Goal: Obtain resource: Download file/media

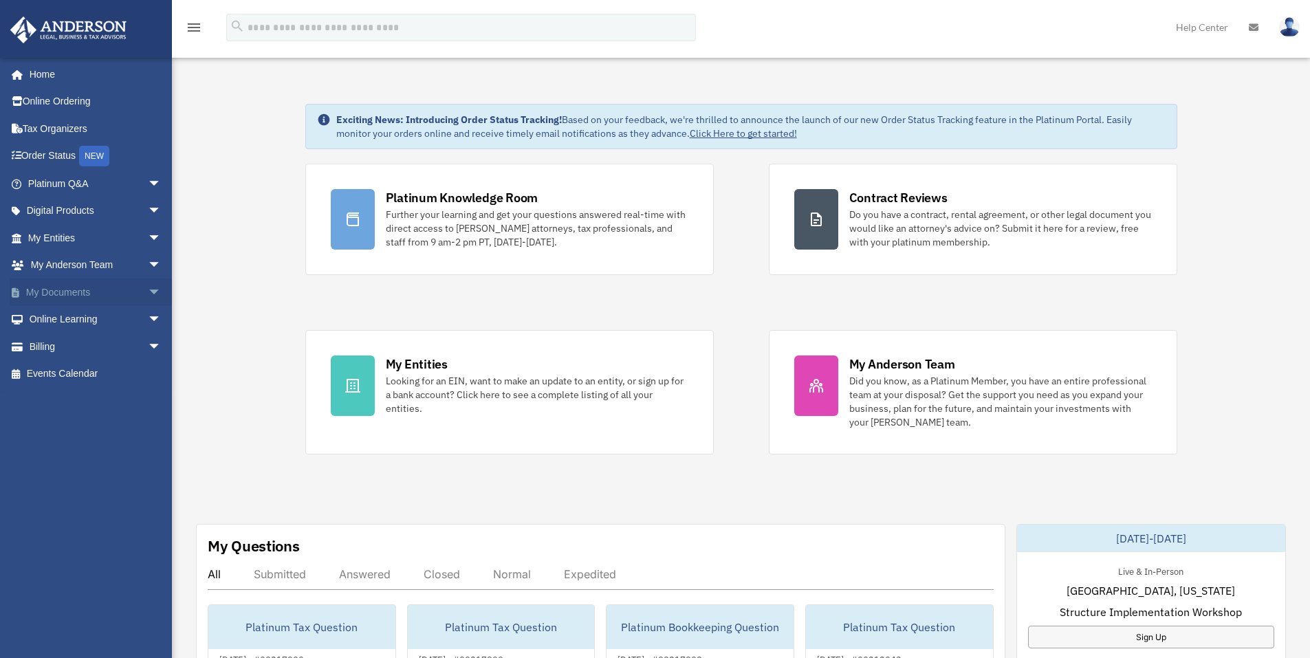
click at [148, 289] on span "arrow_drop_down" at bounding box center [162, 292] width 28 height 28
click at [67, 322] on link "Box" at bounding box center [100, 320] width 163 height 28
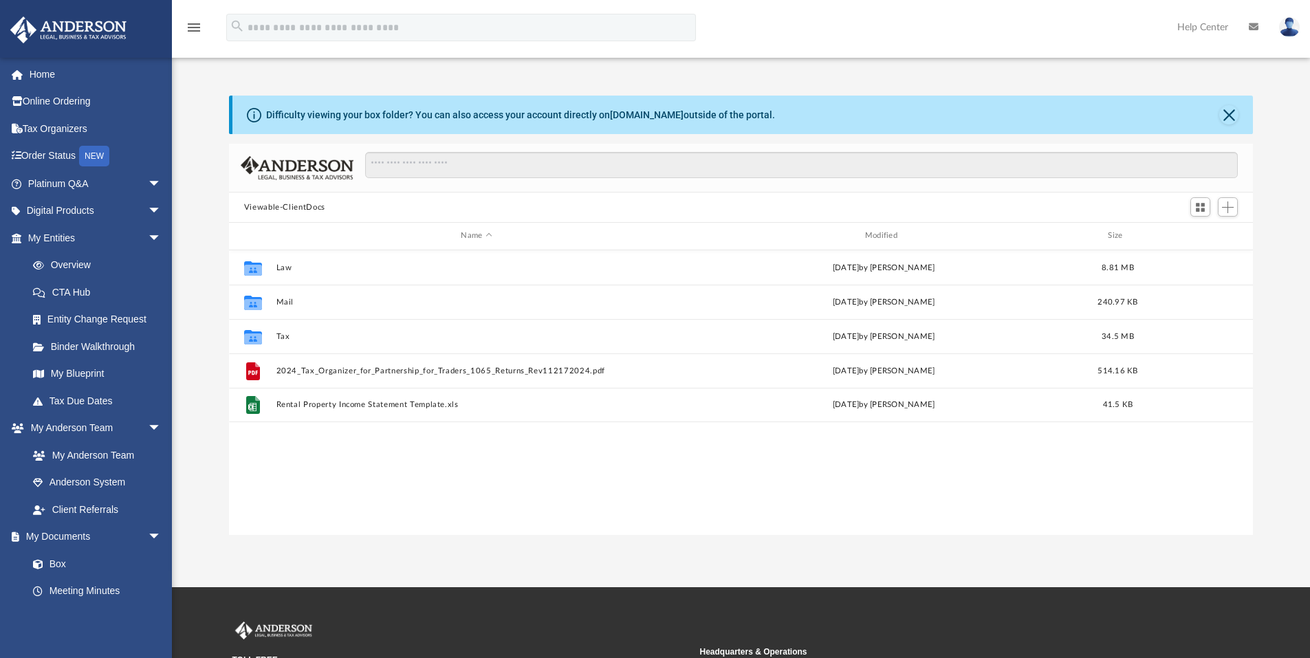
scroll to position [303, 1013]
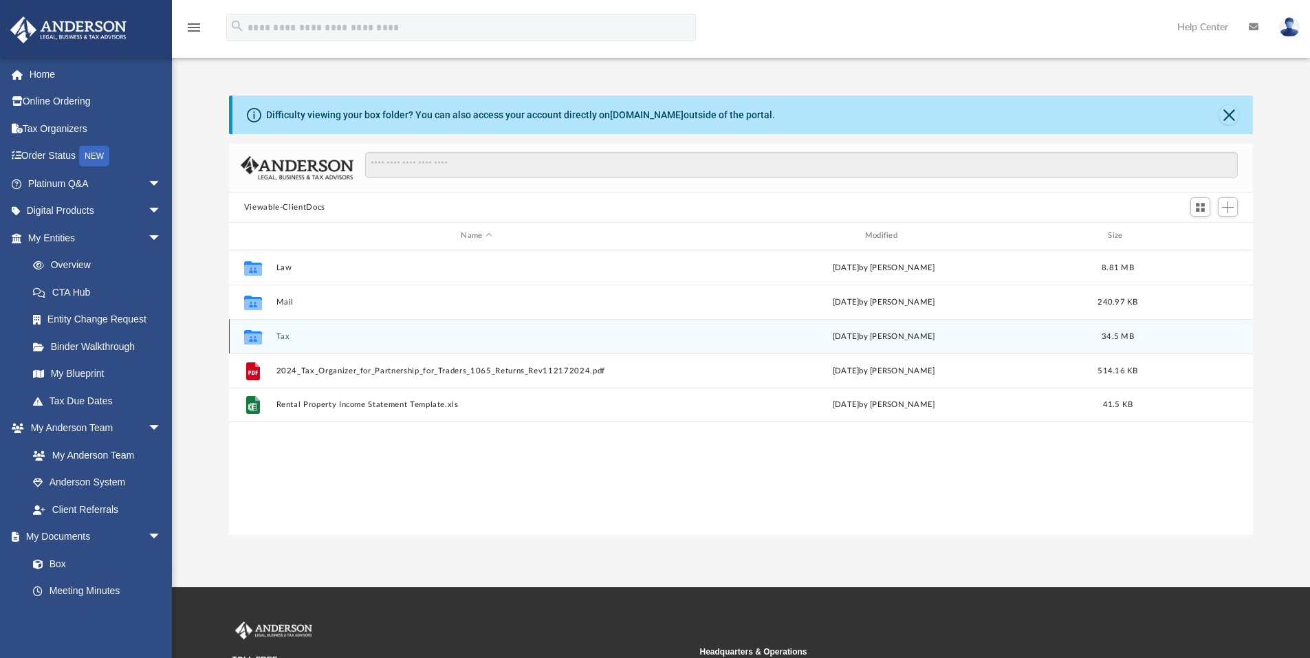
click at [283, 341] on button "Tax" at bounding box center [476, 336] width 401 height 9
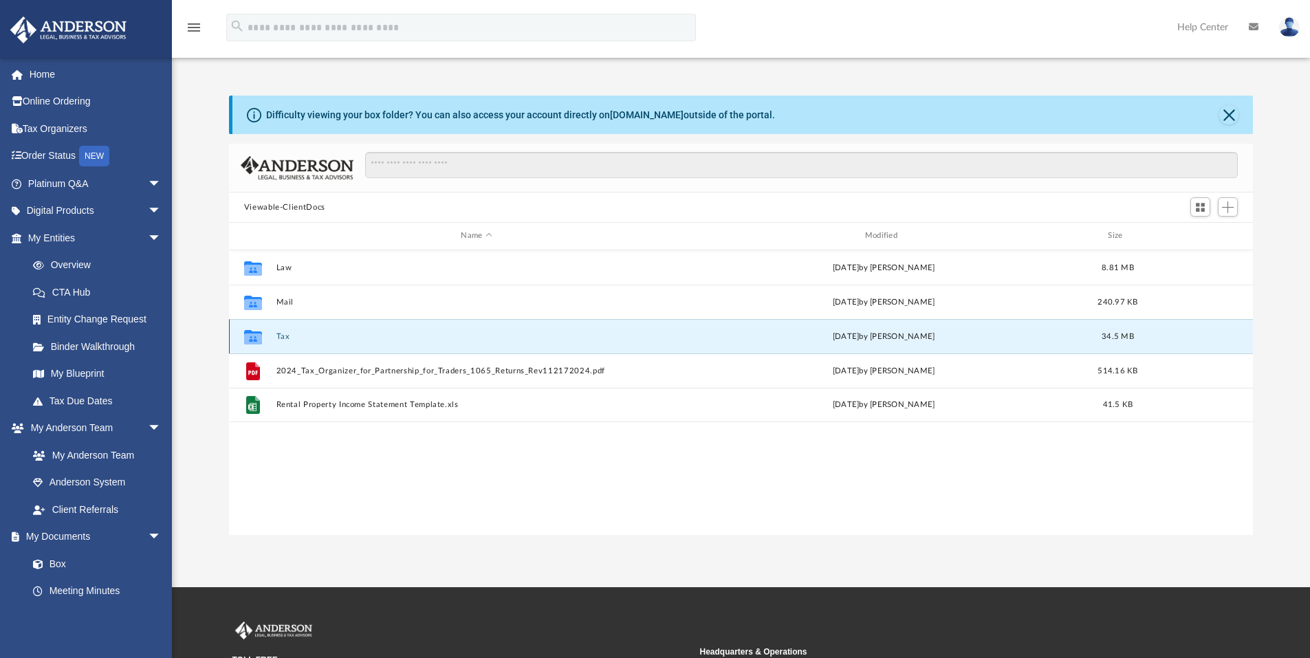
click at [283, 341] on button "Tax" at bounding box center [476, 336] width 401 height 9
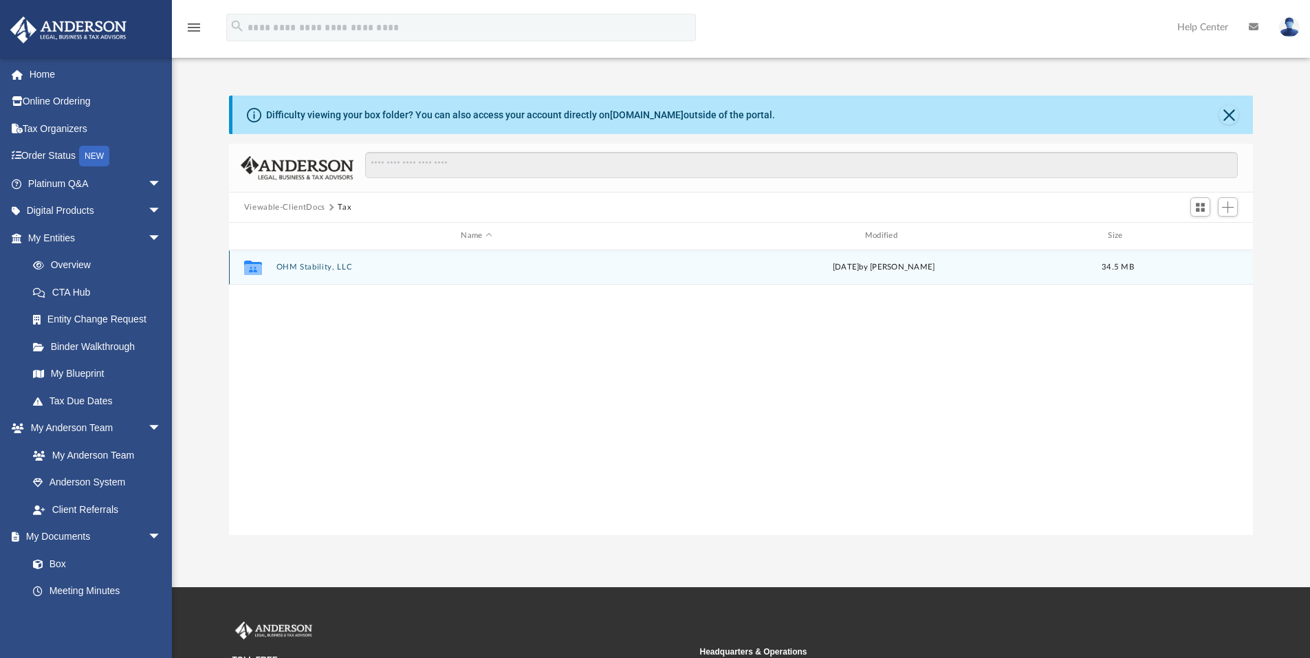
click at [323, 265] on button "OHM Stability, LLC" at bounding box center [476, 267] width 401 height 9
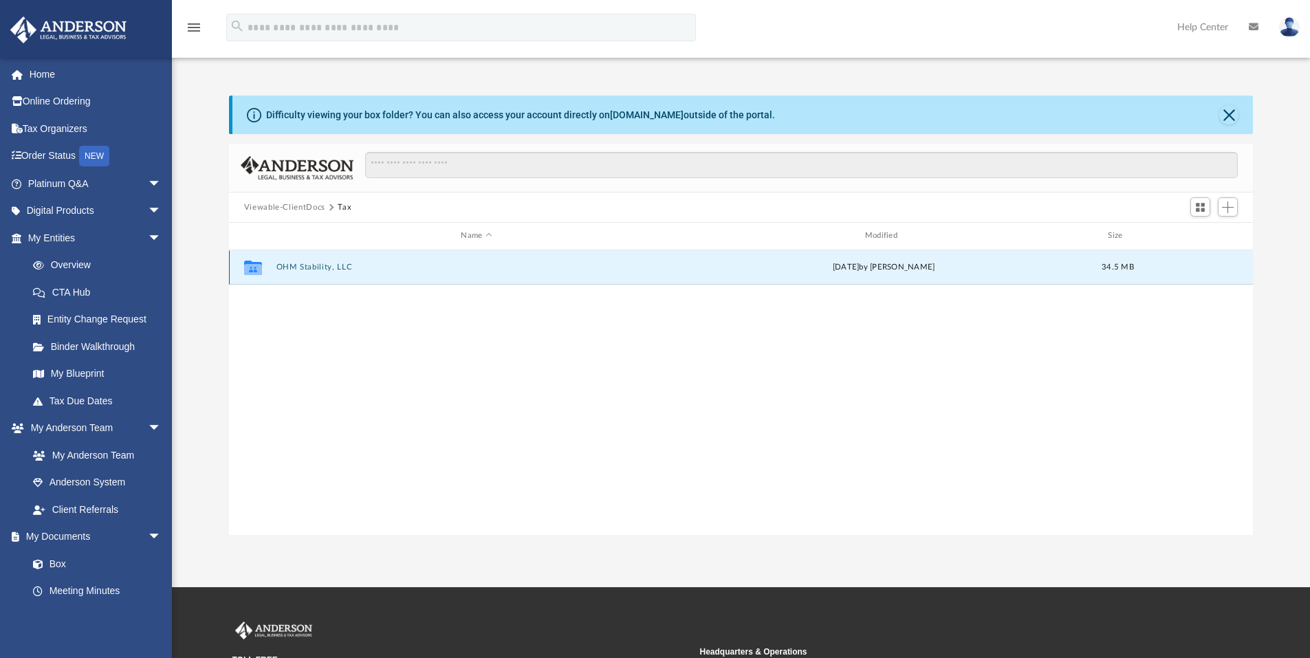
click at [323, 265] on button "OHM Stability, LLC" at bounding box center [476, 267] width 401 height 9
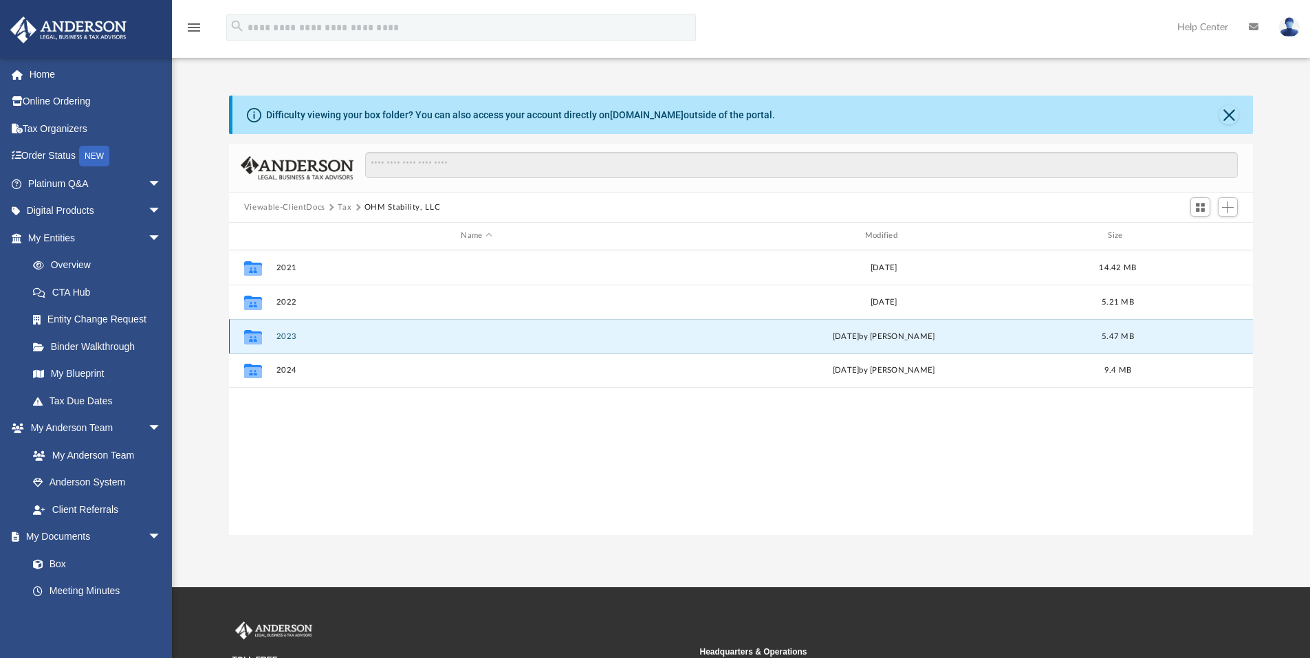
click at [285, 337] on button "2023" at bounding box center [476, 336] width 401 height 9
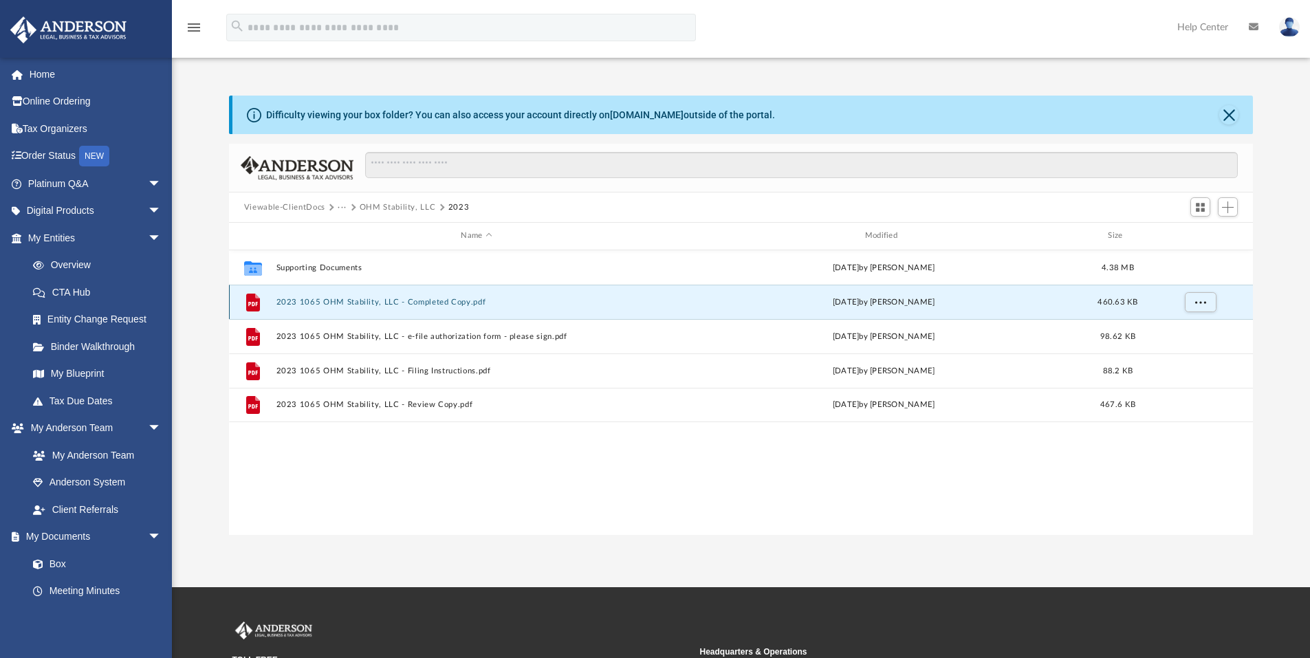
click at [362, 299] on button "2023 1065 OHM Stability, LLC - Completed Copy.pdf" at bounding box center [476, 302] width 401 height 9
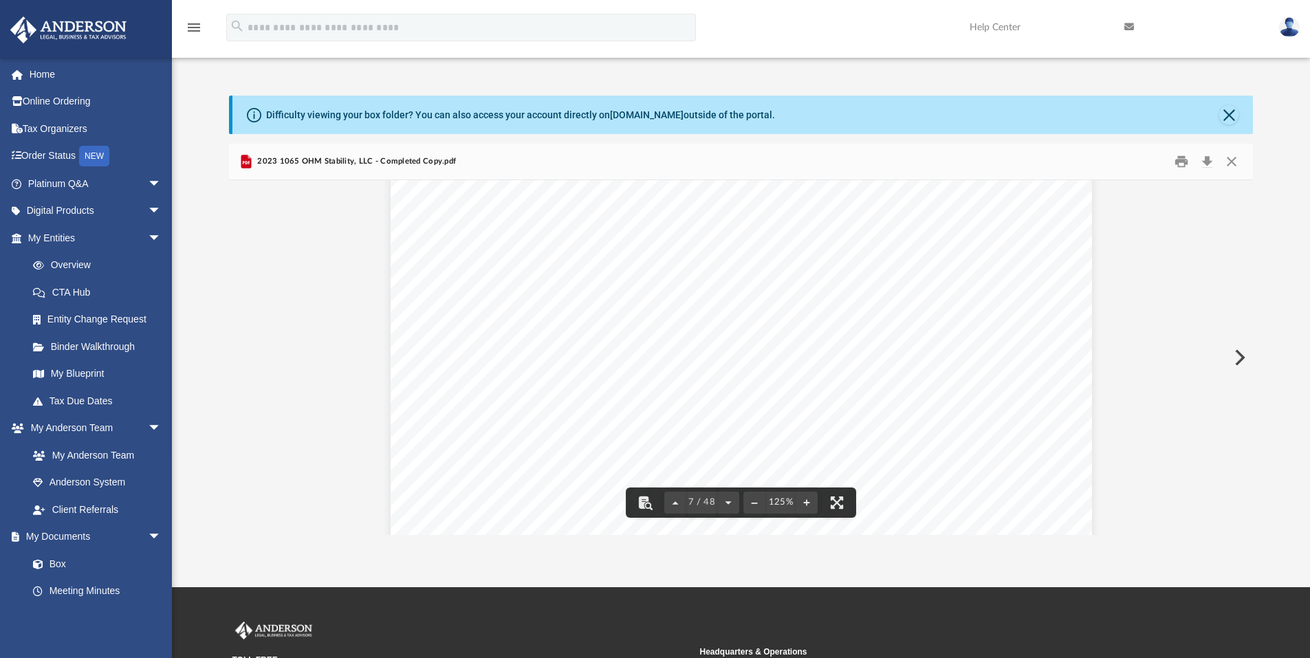
scroll to position [6417, 0]
click at [1180, 161] on button "Print" at bounding box center [1181, 161] width 28 height 21
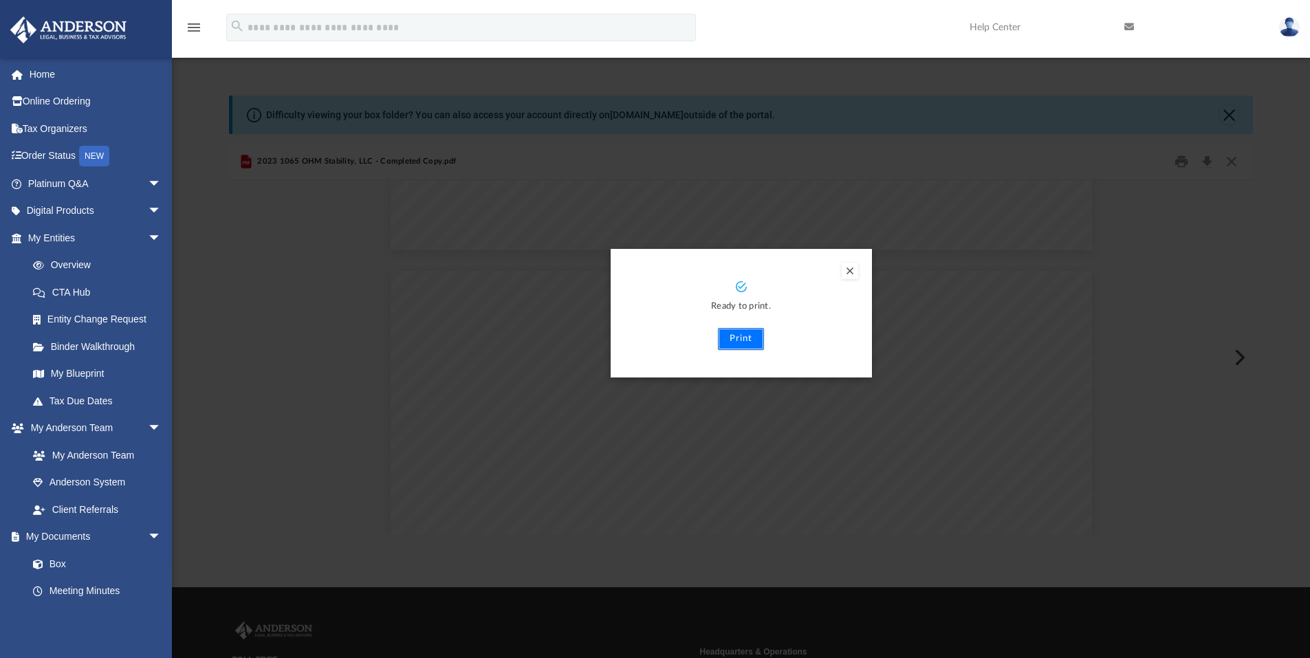
click at [740, 338] on button "Print" at bounding box center [741, 339] width 46 height 22
